Goal: Navigation & Orientation: Find specific page/section

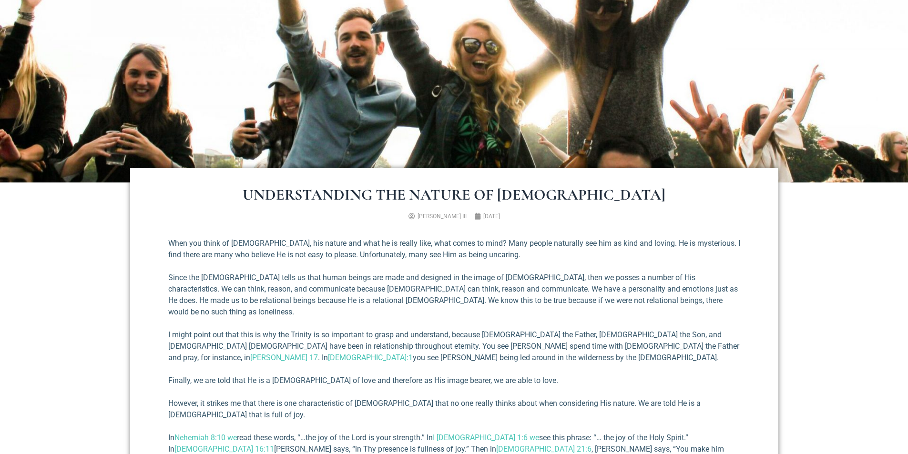
scroll to position [48, 0]
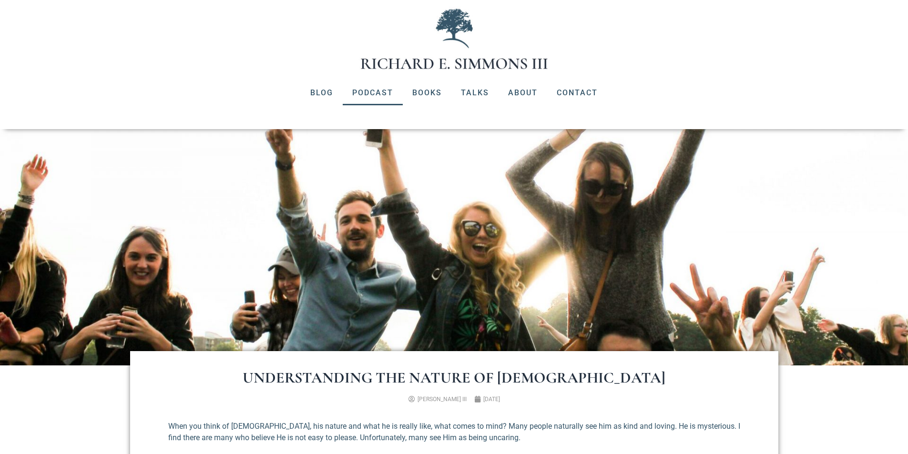
click at [372, 92] on link "Podcast" at bounding box center [373, 93] width 60 height 25
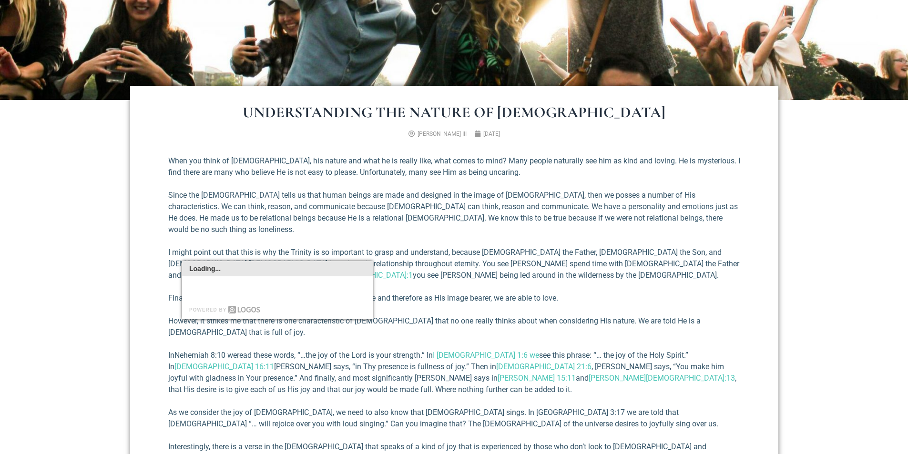
scroll to position [334, 0]
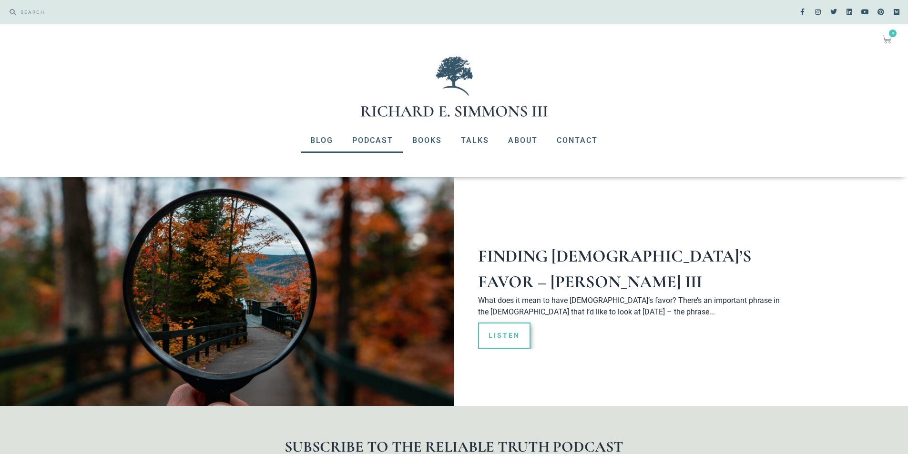
click at [317, 136] on link "Blog" at bounding box center [322, 140] width 42 height 25
